Goal: Check status: Check status

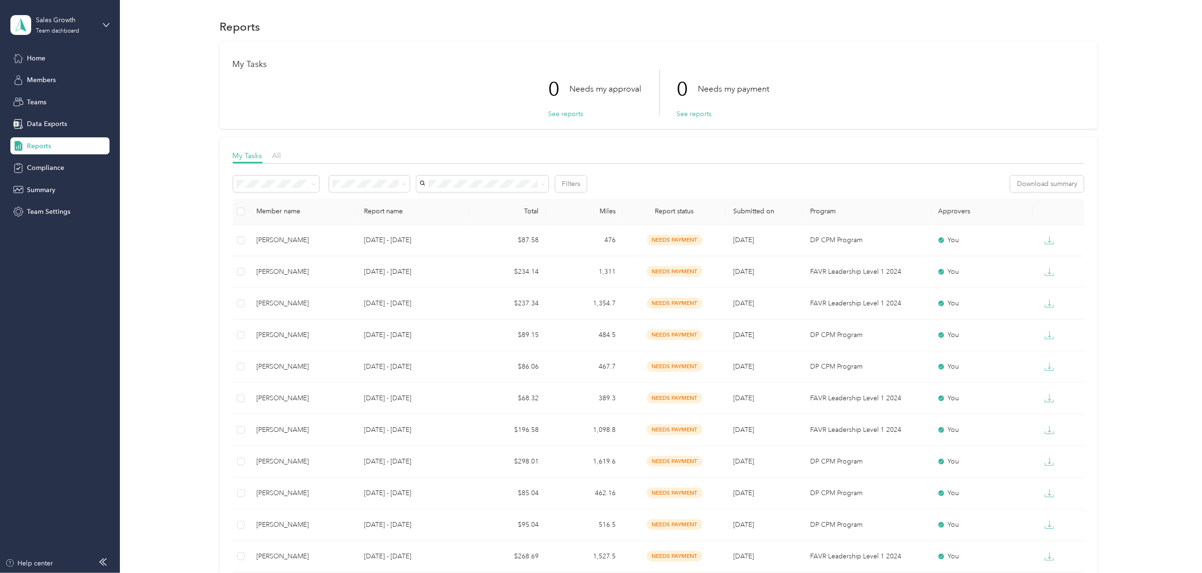
click at [25, 150] on div "Reports" at bounding box center [59, 145] width 99 height 17
click at [1136, 179] on div "My Tasks 0 Needs my approval See reports 0 Needs my payment See reports My Task…" at bounding box center [659, 551] width 1054 height 1018
click at [1156, 221] on div "My Tasks 0 Needs my approval See reports 0 Needs my payment See reports My Task…" at bounding box center [659, 551] width 1054 height 1018
click at [1143, 25] on div "Reports" at bounding box center [659, 27] width 1054 height 20
